Goal: Navigation & Orientation: Find specific page/section

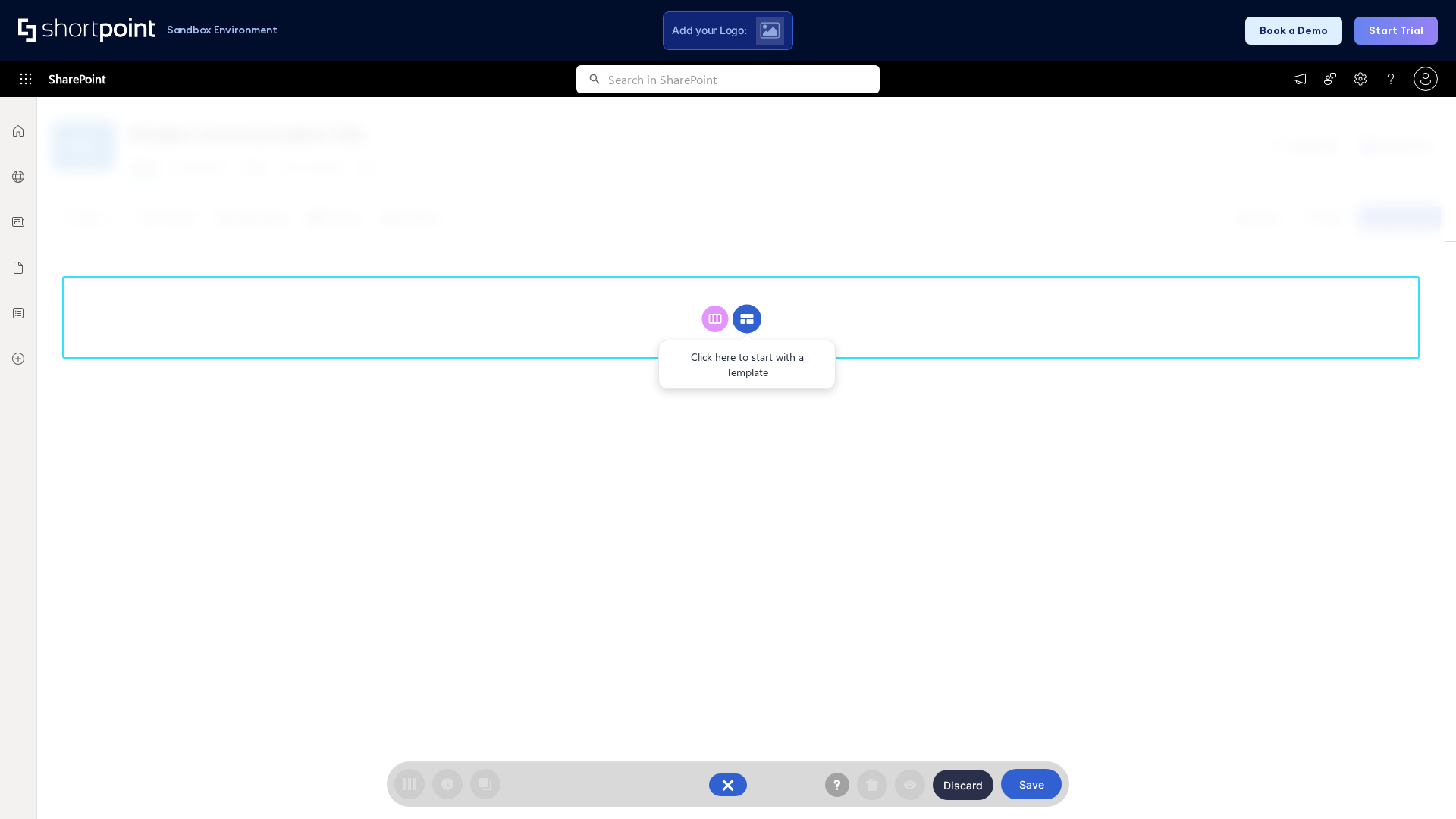
click at [747, 318] on circle at bounding box center [746, 319] width 29 height 29
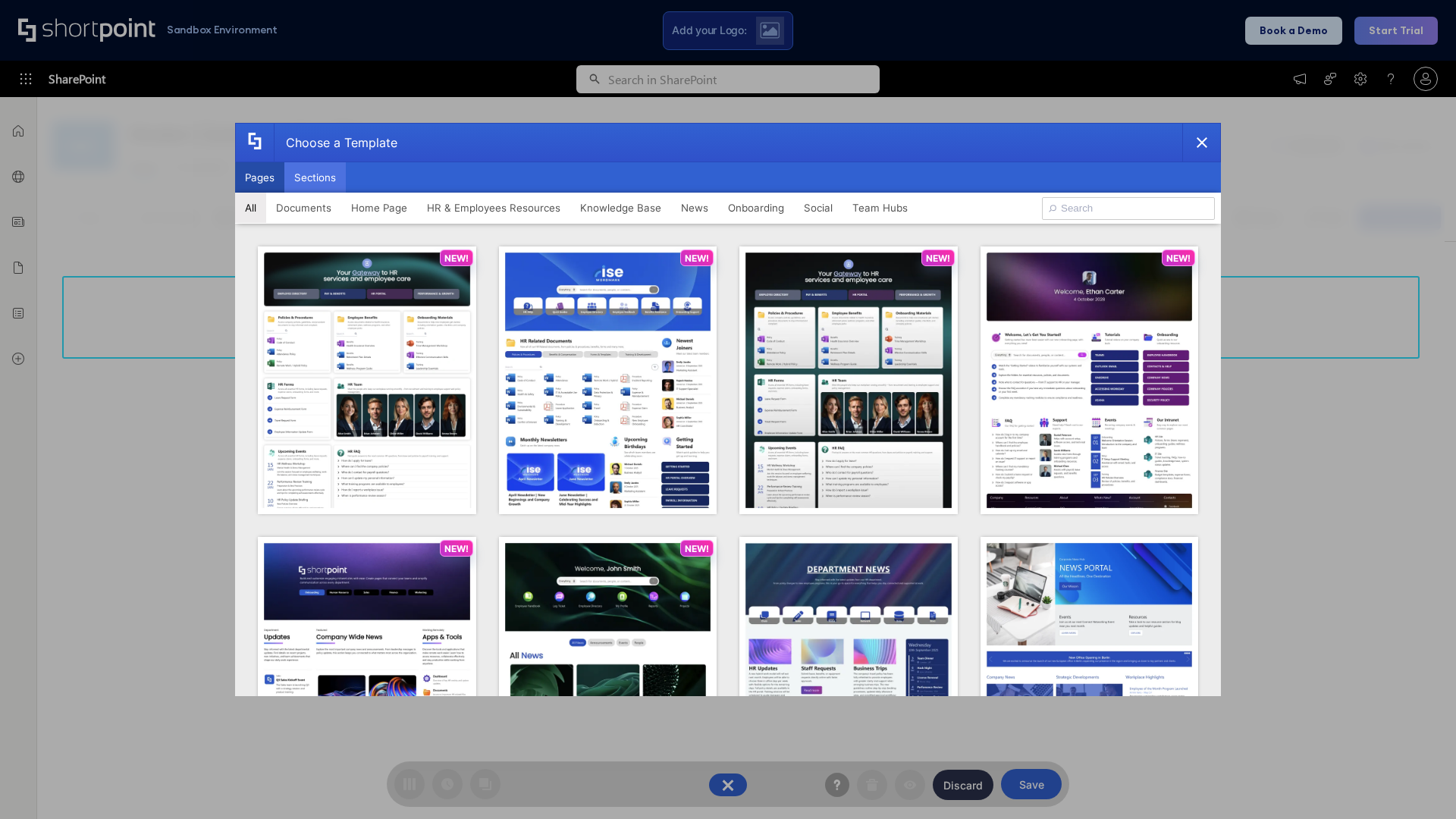
click at [314, 177] on button "Sections" at bounding box center [314, 177] width 61 height 30
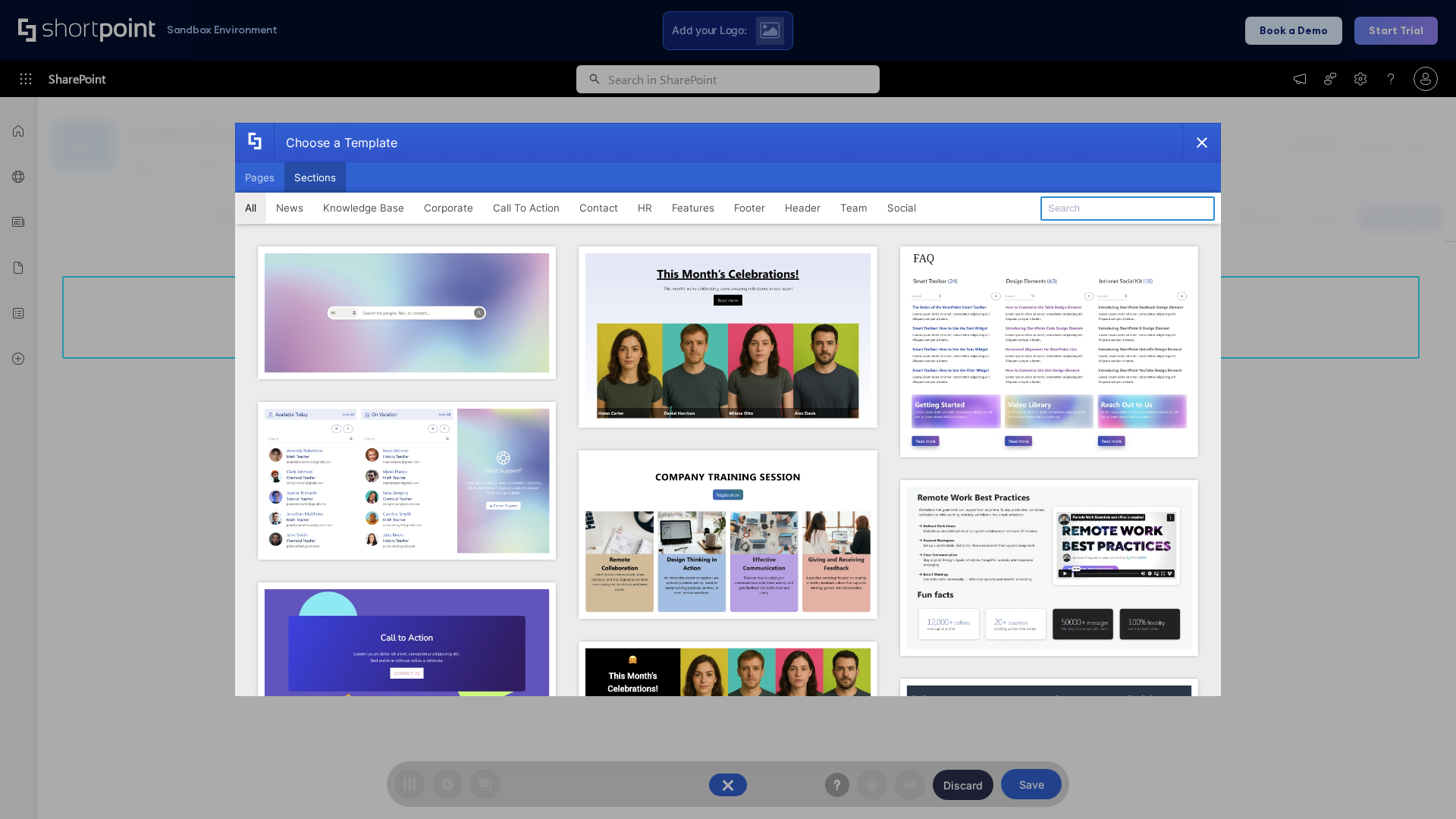
type input "CTA"
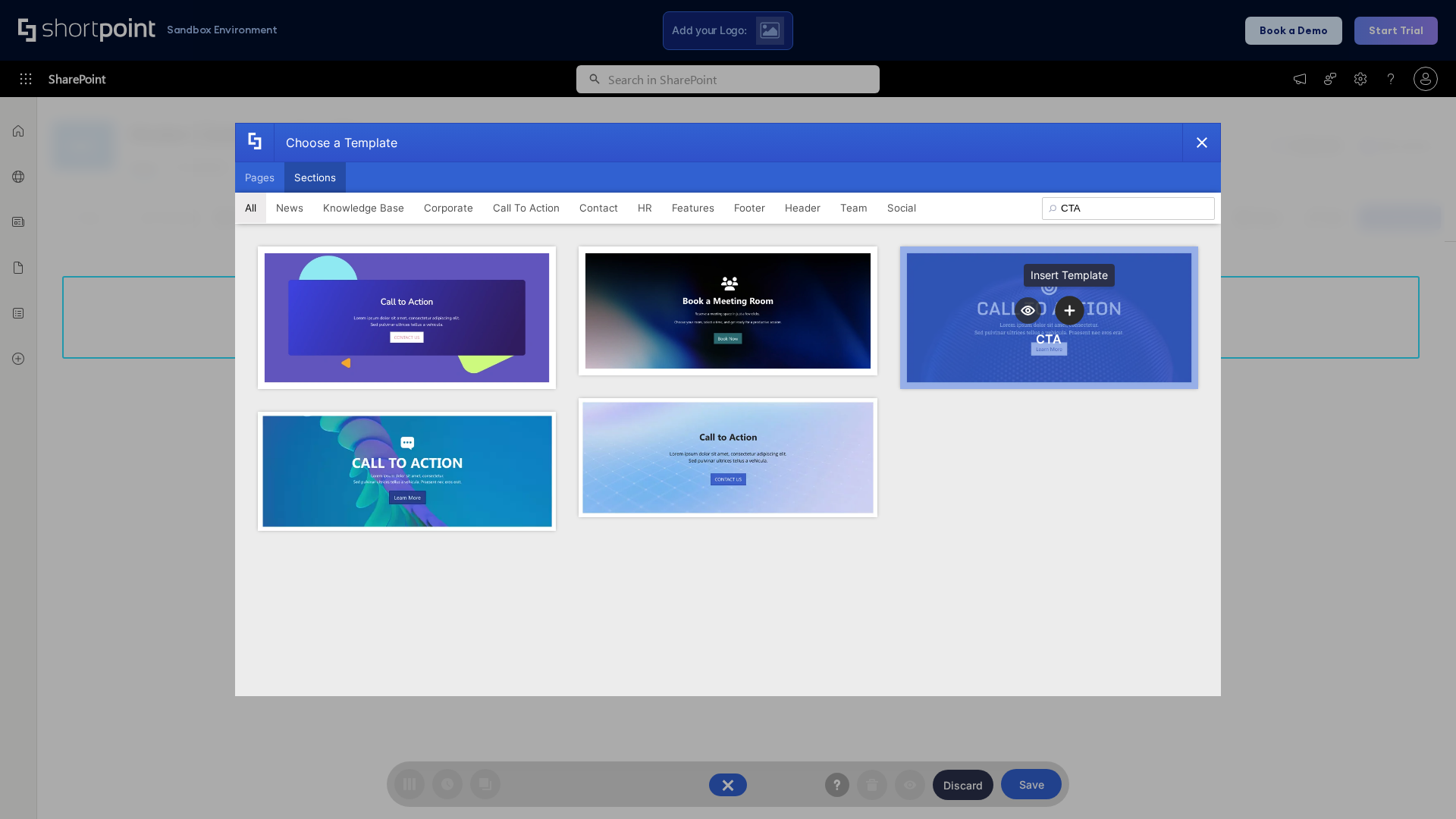
click at [1069, 310] on icon "template selector" at bounding box center [1070, 311] width 11 height 11
